Goal: Task Accomplishment & Management: Complete application form

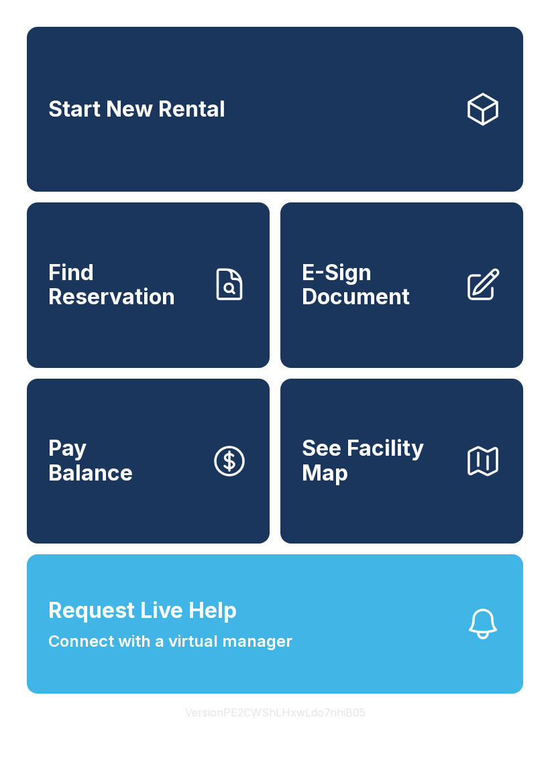
click at [422, 290] on span "E-Sign Document" at bounding box center [378, 285] width 152 height 49
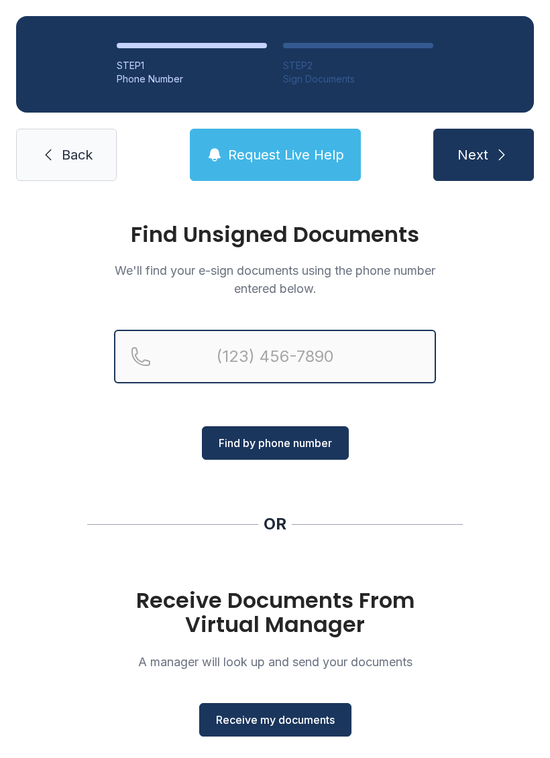
click at [345, 367] on input "Reservation phone number" at bounding box center [275, 357] width 322 height 54
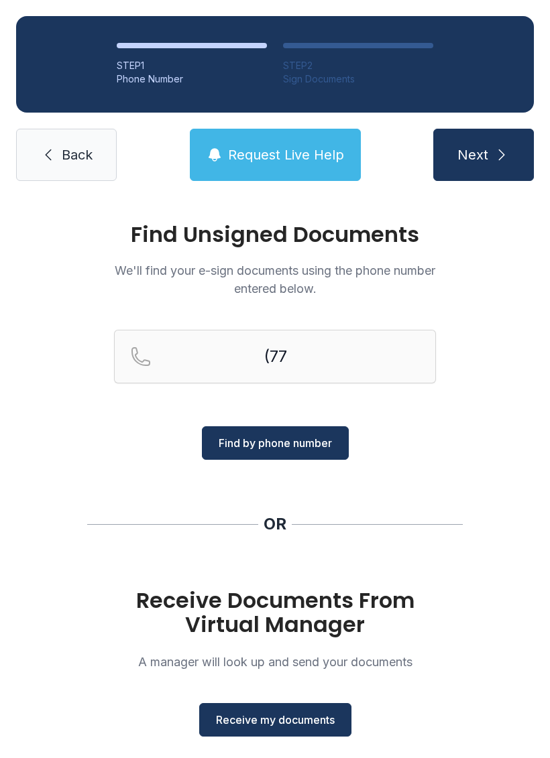
click at [302, 173] on button "Request Live Help" at bounding box center [275, 155] width 171 height 52
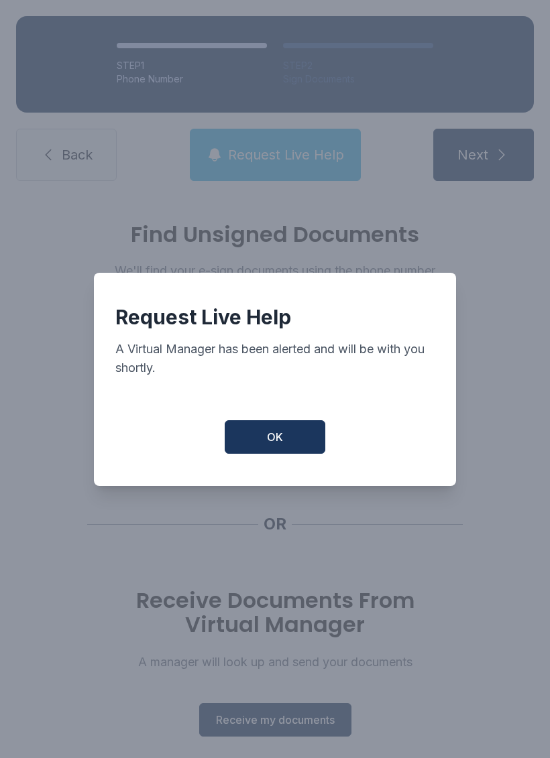
click at [304, 446] on button "OK" at bounding box center [275, 437] width 101 height 34
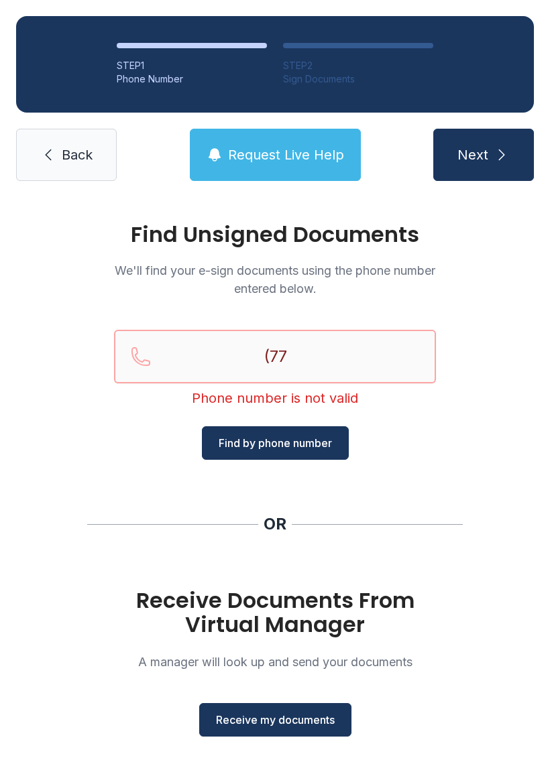
click at [338, 362] on input "(77" at bounding box center [275, 357] width 322 height 54
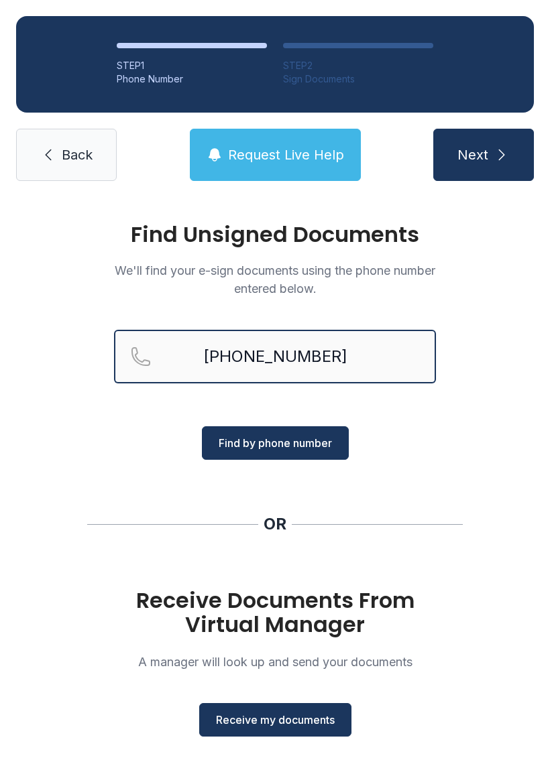
type input "[PHONE_NUMBER]"
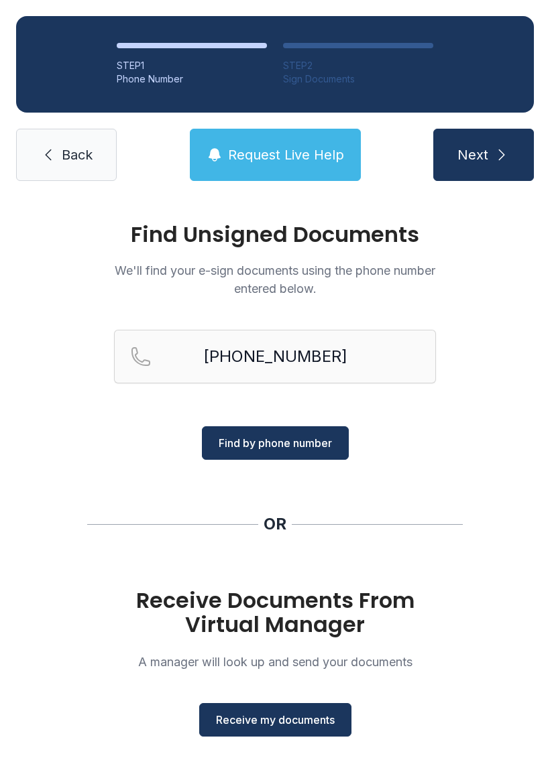
click at [314, 443] on span "Find by phone number" at bounding box center [275, 443] width 113 height 16
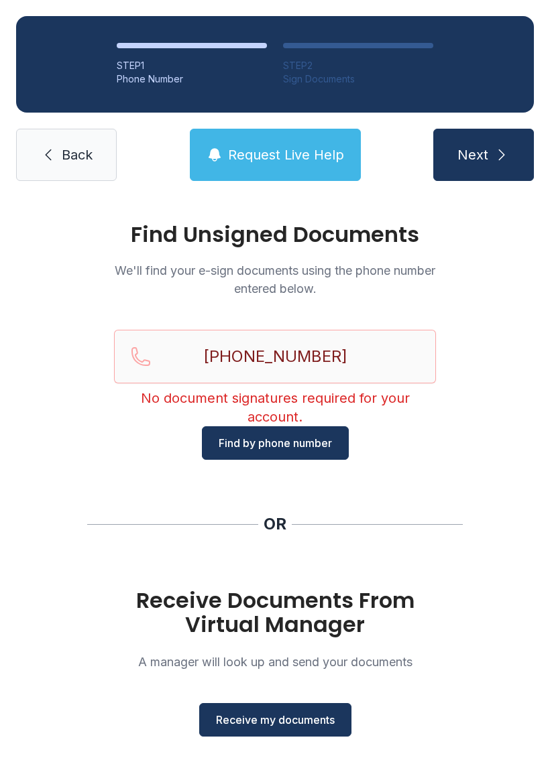
click at [307, 158] on span "Request Live Help" at bounding box center [286, 154] width 116 height 19
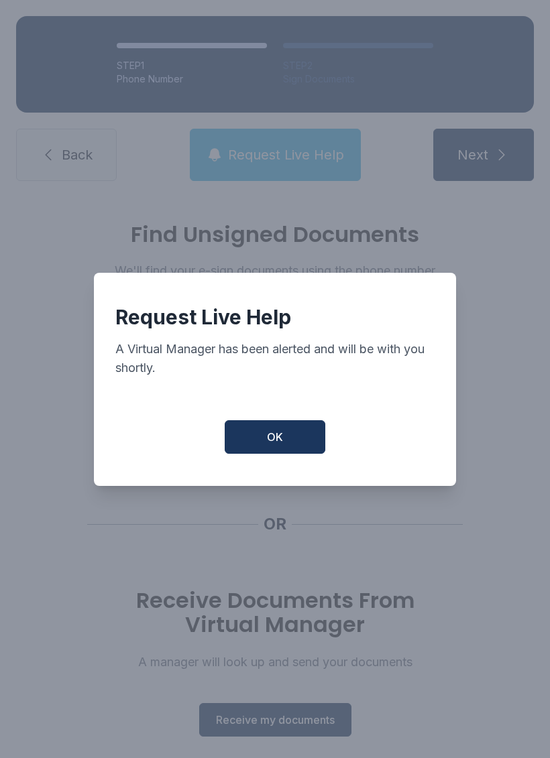
click at [296, 445] on button "OK" at bounding box center [275, 437] width 101 height 34
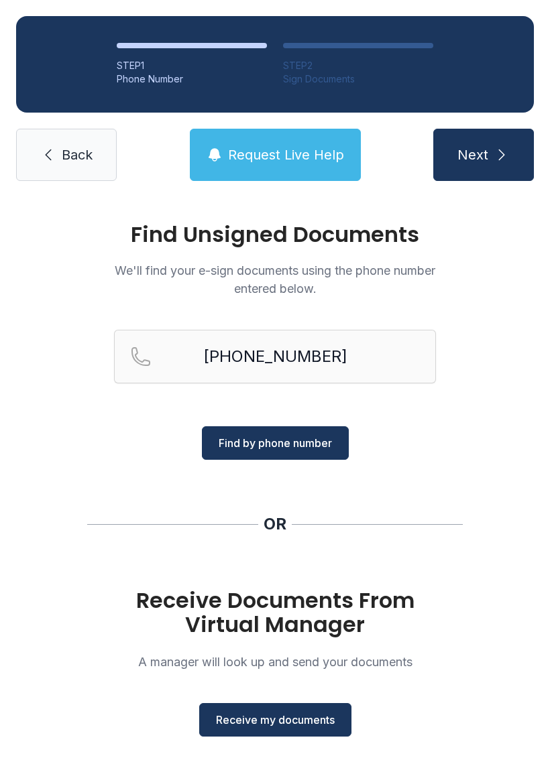
click at [326, 719] on span "Receive my documents" at bounding box center [275, 720] width 119 height 16
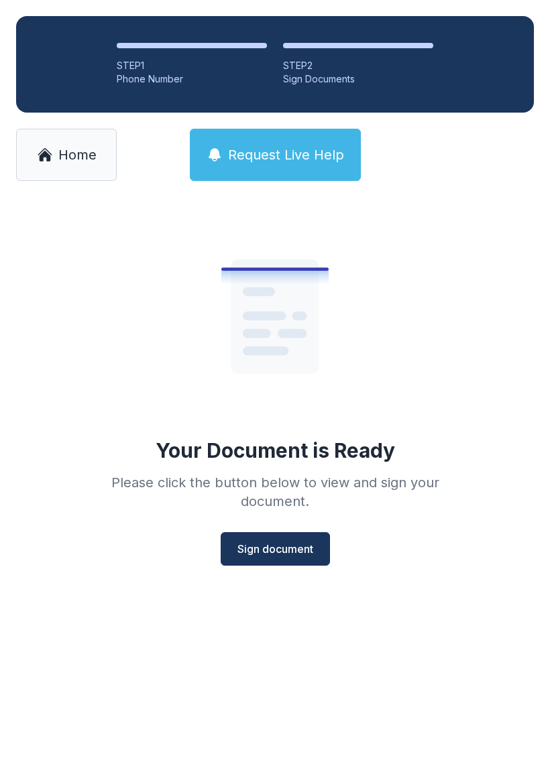
click at [259, 549] on span "Sign document" at bounding box center [275, 549] width 76 height 16
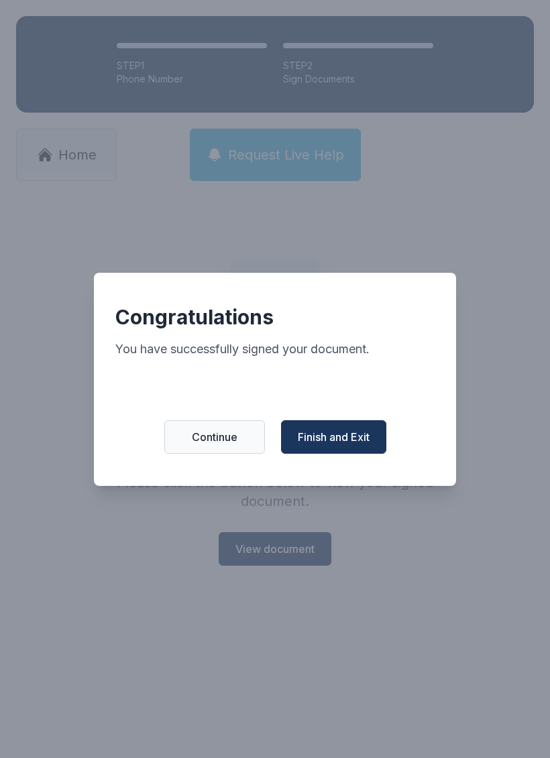
click at [363, 435] on button "Finish and Exit" at bounding box center [333, 437] width 105 height 34
